Goal: Task Accomplishment & Management: Use online tool/utility

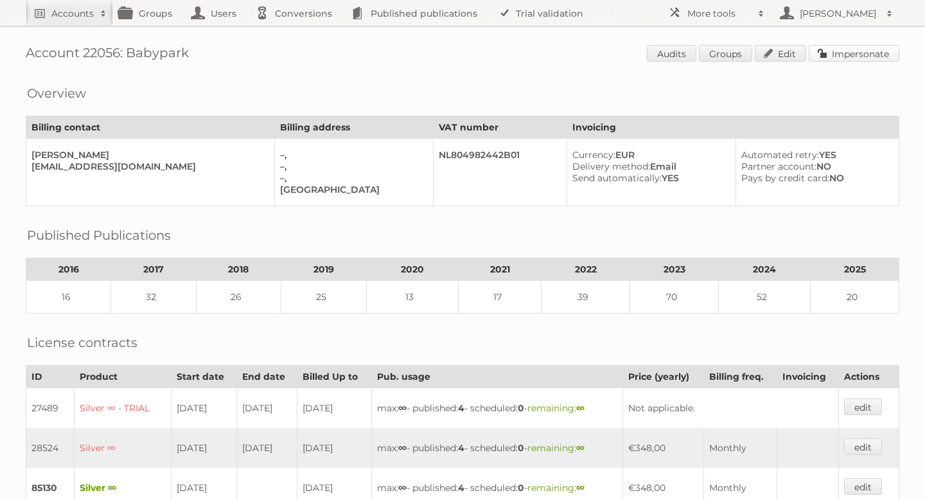
click at [862, 51] on link "Impersonate" at bounding box center [854, 53] width 91 height 17
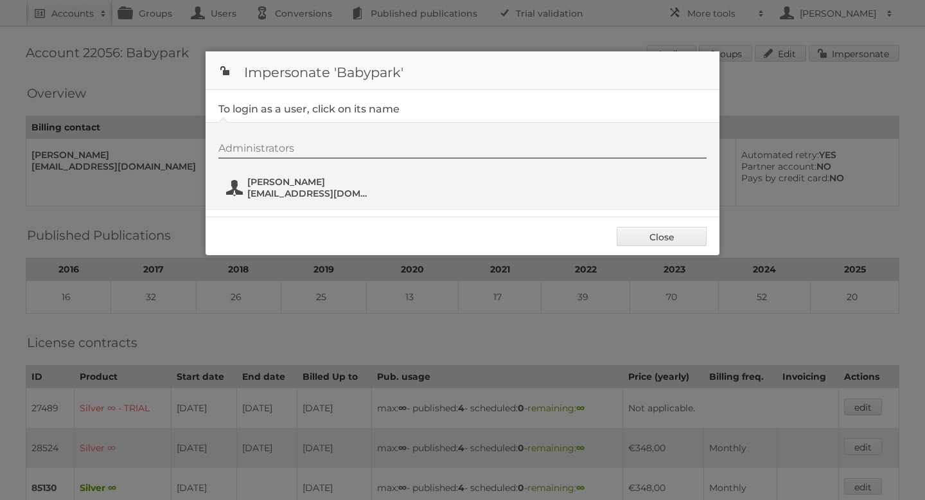
click at [271, 183] on span "Arie Timmer" at bounding box center [309, 182] width 125 height 12
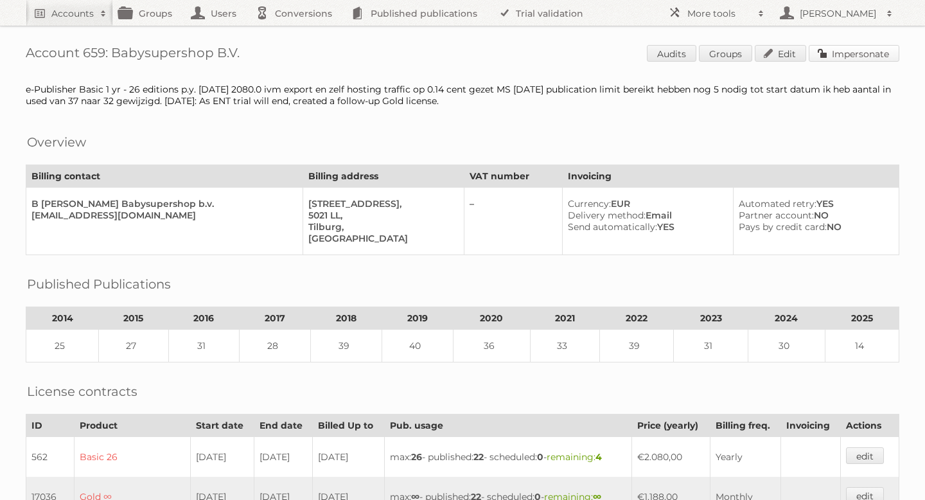
click at [831, 57] on link "Impersonate" at bounding box center [854, 53] width 91 height 17
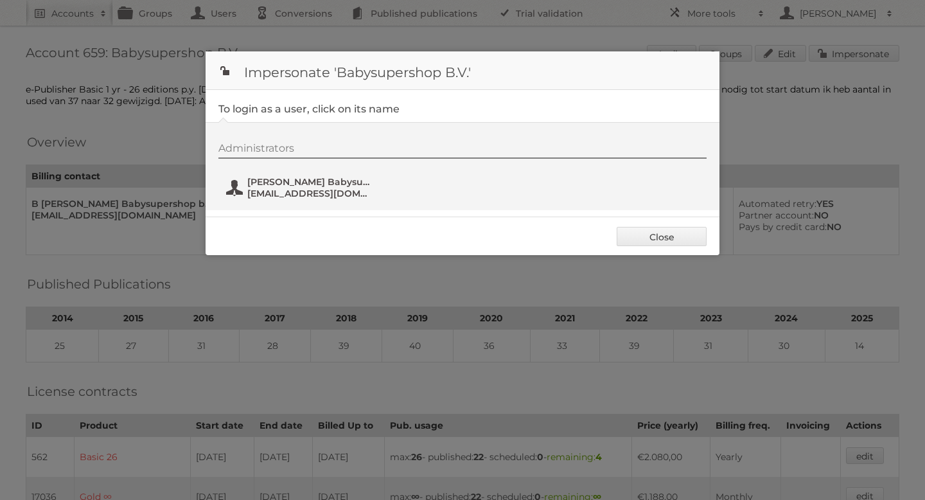
click at [280, 186] on span "Van Asten Babysuperstore" at bounding box center [309, 182] width 125 height 12
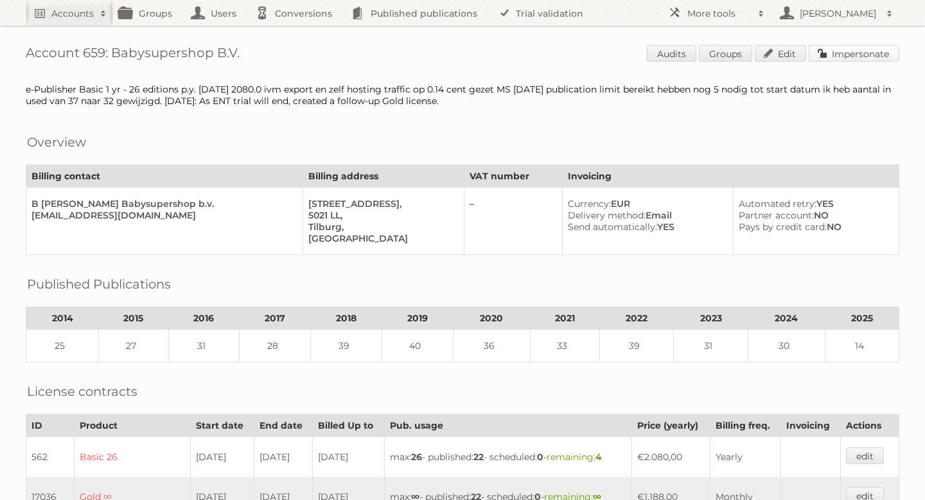
click at [849, 54] on link "Impersonate" at bounding box center [854, 53] width 91 height 17
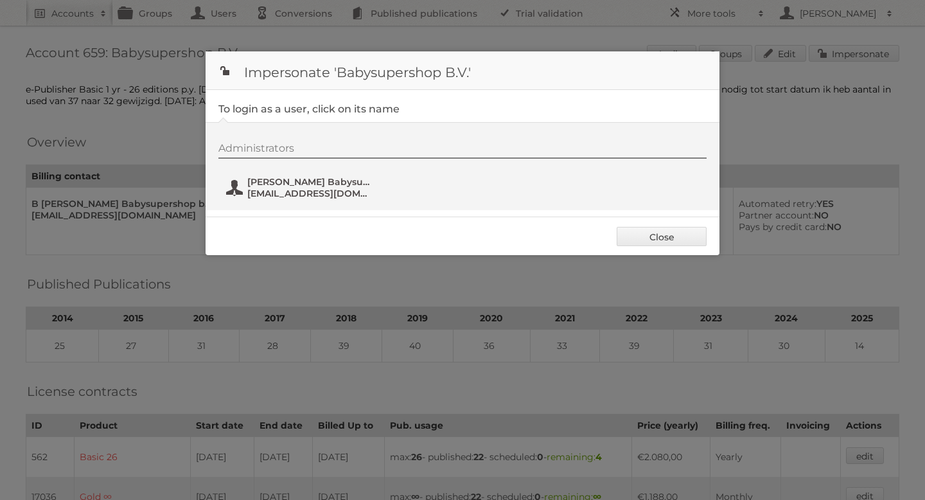
click at [265, 196] on span "vanastenpdk@gmail.com" at bounding box center [309, 194] width 125 height 12
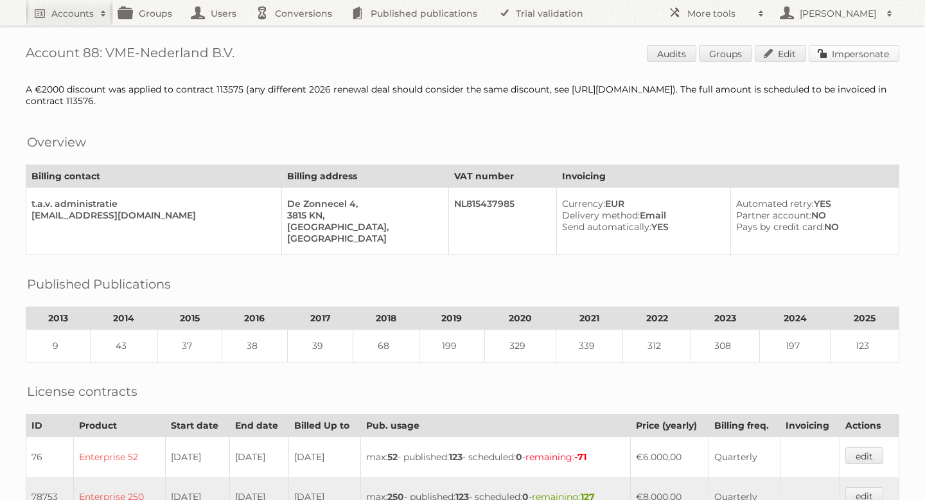
click at [841, 53] on link "Impersonate" at bounding box center [854, 53] width 91 height 17
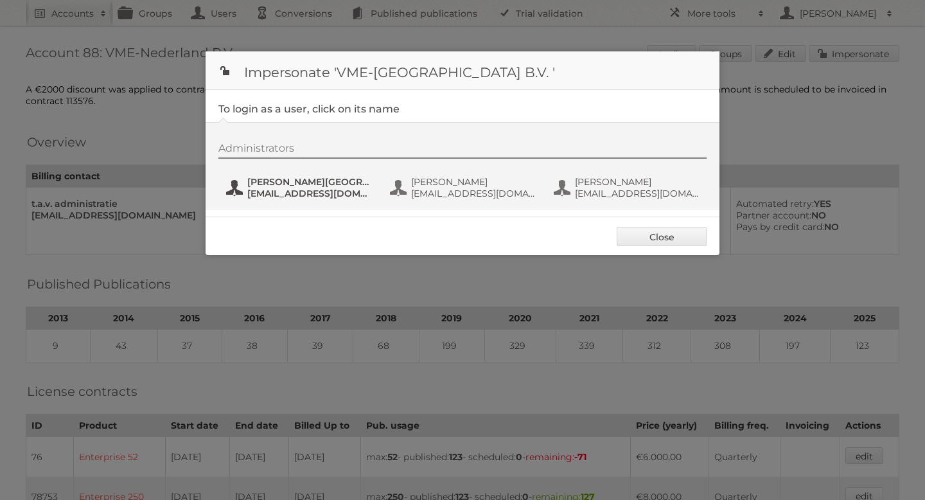
click at [310, 191] on span "communicatie@vmeretail.nl" at bounding box center [309, 194] width 125 height 12
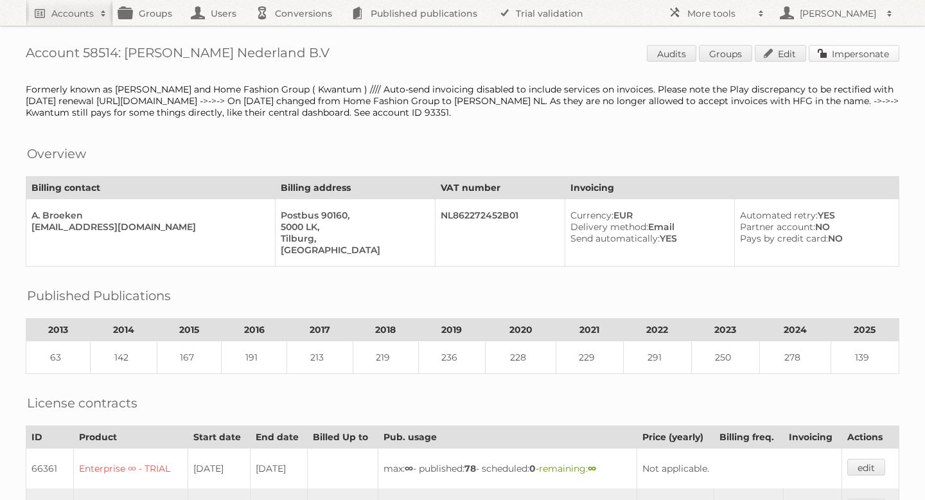
click at [835, 61] on link "Impersonate" at bounding box center [854, 53] width 91 height 17
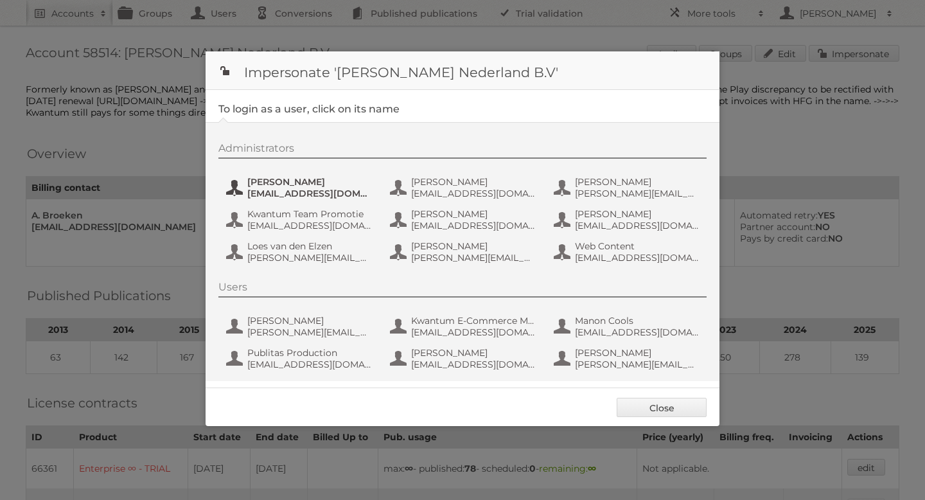
click at [276, 190] on span "aguiking@leenbakker.nl" at bounding box center [309, 194] width 125 height 12
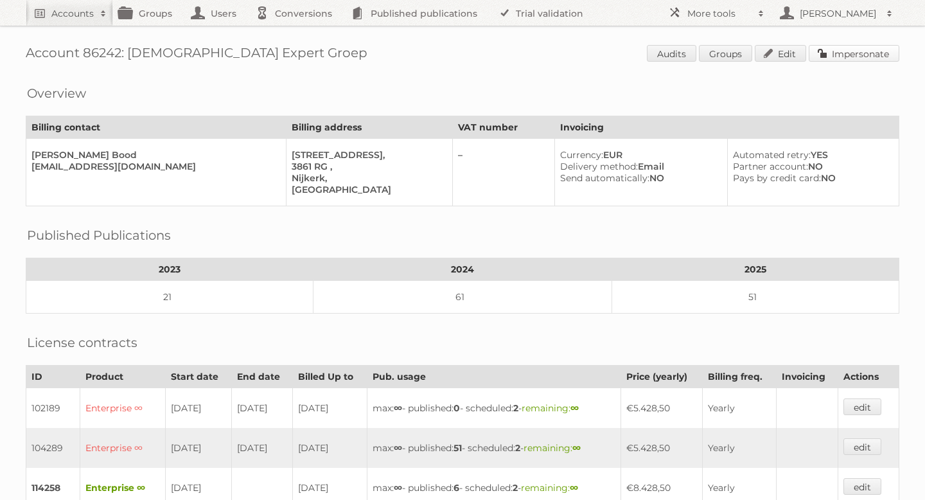
click at [830, 55] on link "Impersonate" at bounding box center [854, 53] width 91 height 17
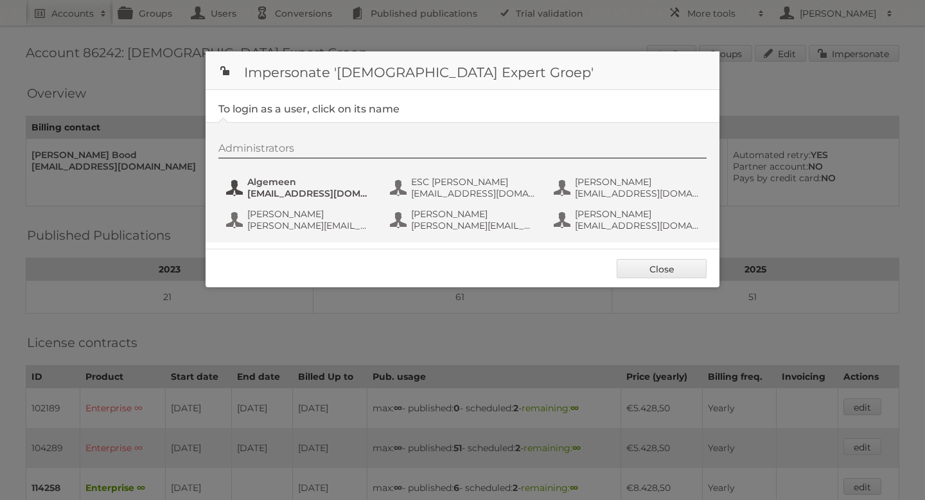
click at [262, 188] on span "marketing@expert.nl" at bounding box center [309, 194] width 125 height 12
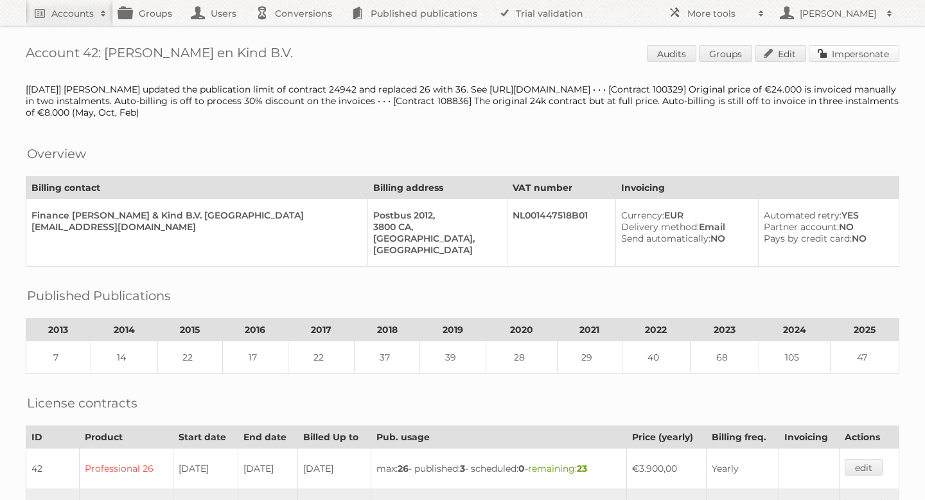
click at [828, 60] on link "Impersonate" at bounding box center [854, 53] width 91 height 17
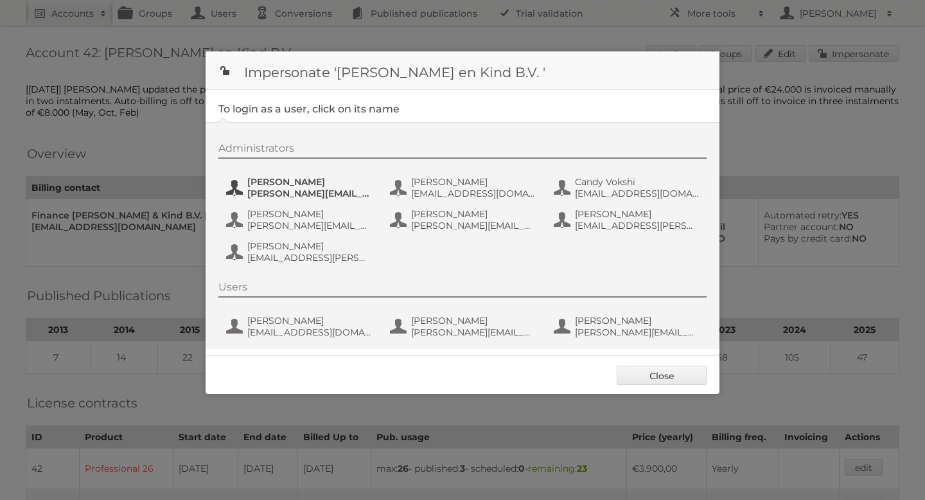
click at [278, 191] on span "[PERSON_NAME][EMAIL_ADDRESS][DOMAIN_NAME]" at bounding box center [309, 194] width 125 height 12
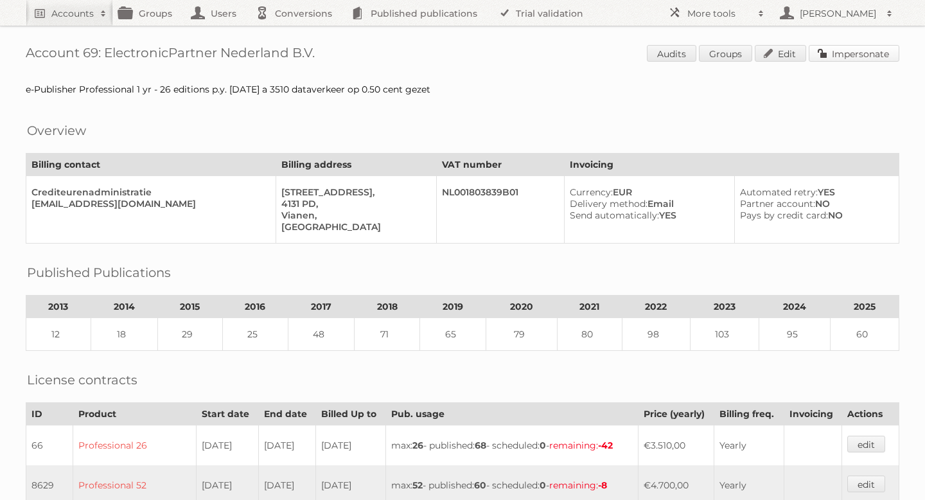
click at [871, 51] on link "Impersonate" at bounding box center [854, 53] width 91 height 17
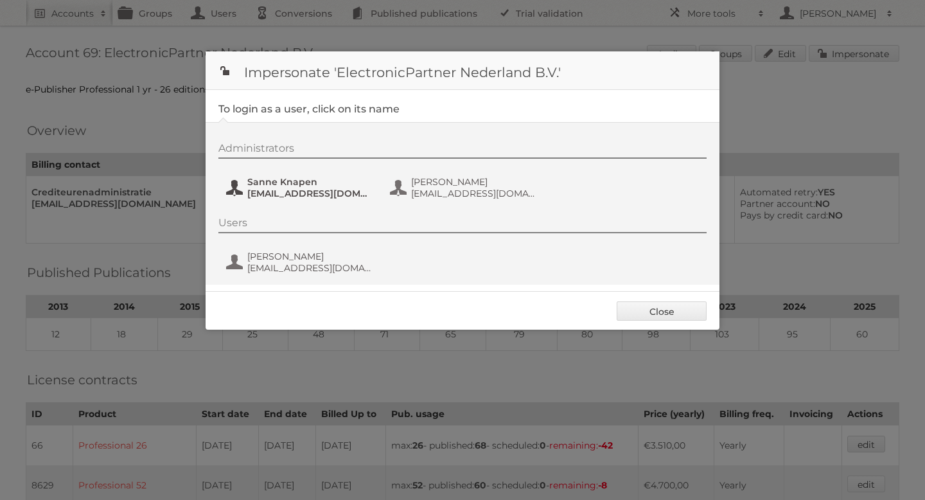
click at [287, 187] on span "Sanne Knapen" at bounding box center [309, 182] width 125 height 12
